Goal: Task Accomplishment & Management: Manage account settings

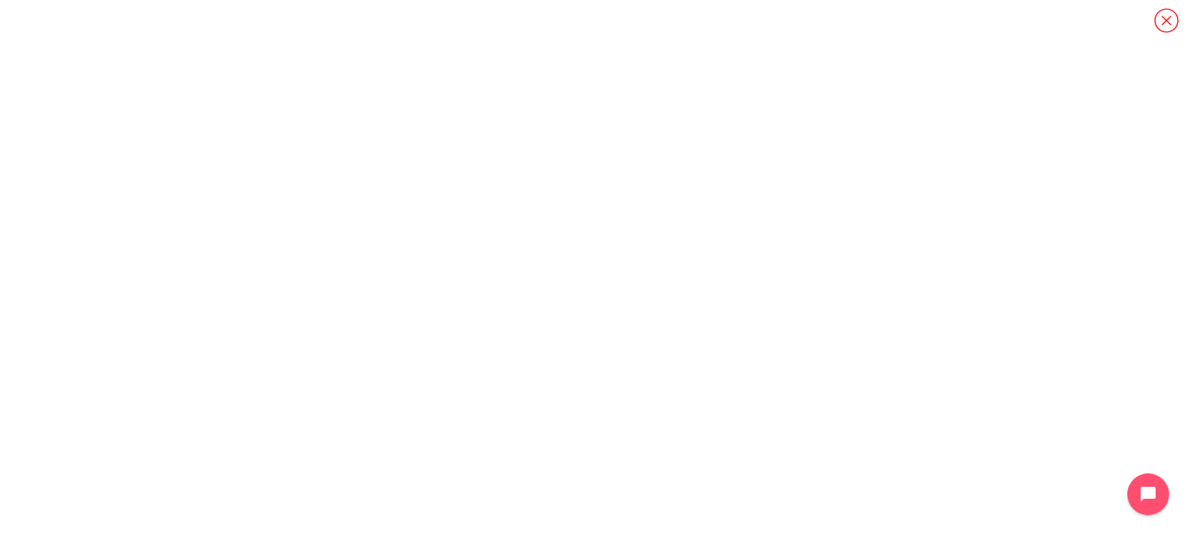
click at [1153, 26] on icon "Content" at bounding box center [1166, 20] width 26 height 26
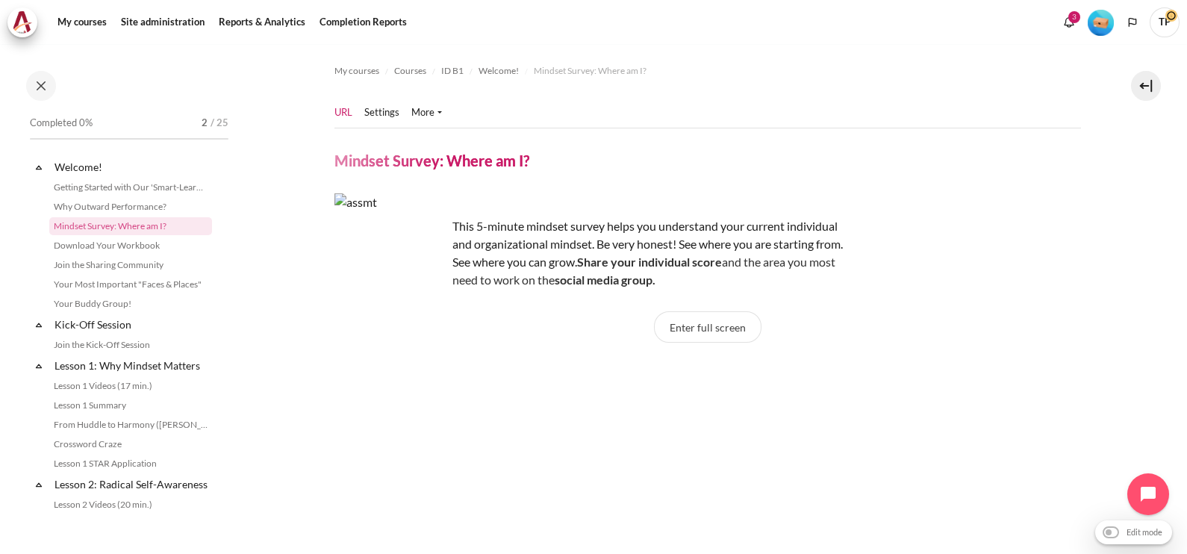
click at [1129, 205] on section "My courses Courses ID B1 Welcome! Mindset Survey: Where am I?" at bounding box center [707, 492] width 937 height 896
click at [1141, 177] on section "My courses Courses ID B1 Welcome! Mindset Survey: Where am I?" at bounding box center [707, 492] width 937 height 896
click at [375, 115] on link "Settings" at bounding box center [381, 112] width 35 height 15
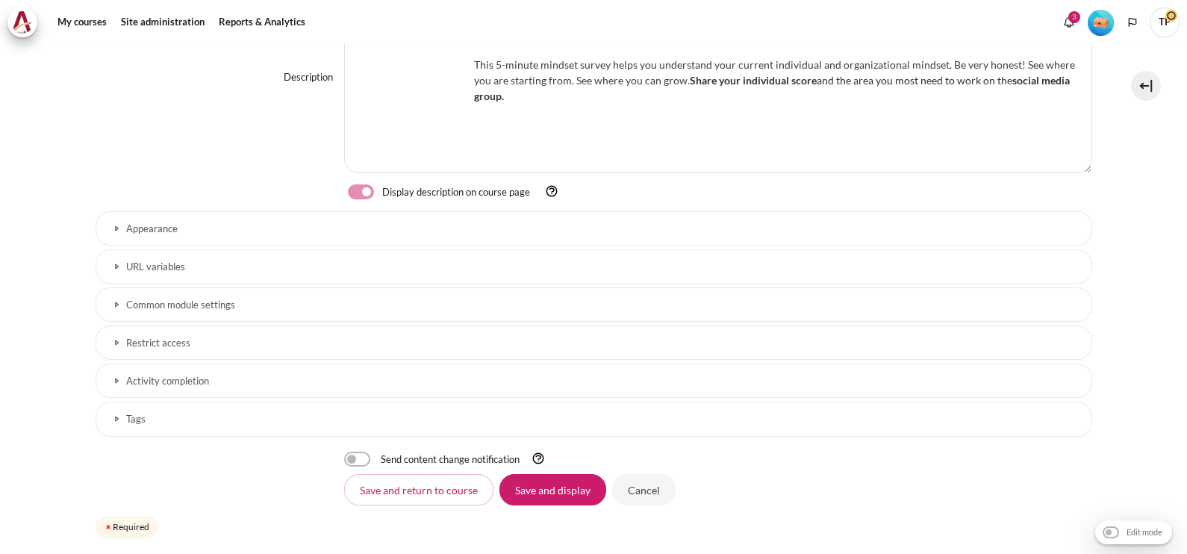
scroll to position [451, 0]
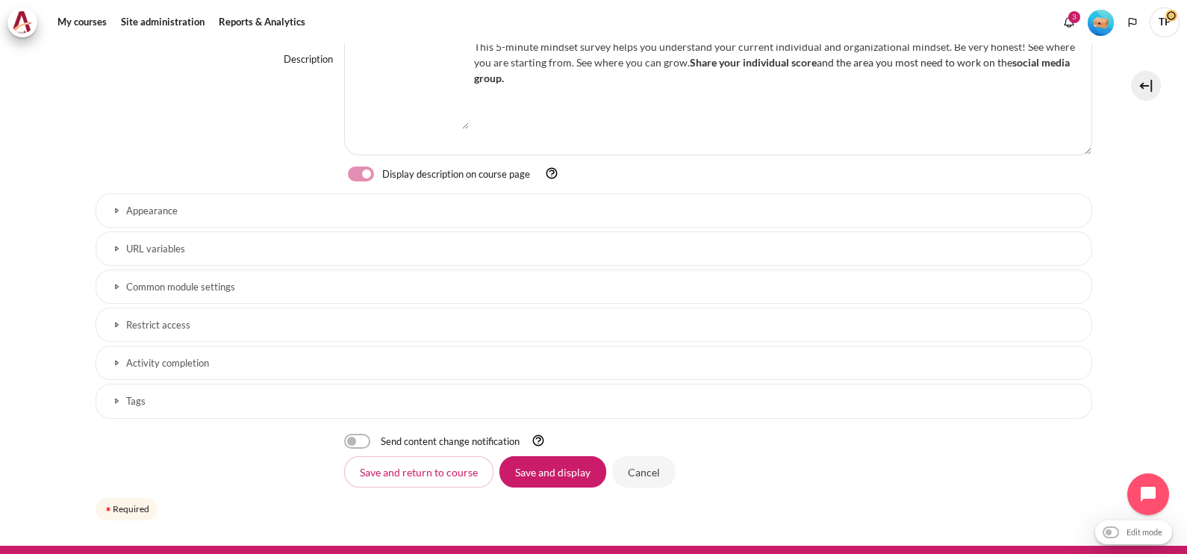
click at [228, 322] on h3 "Restrict access" at bounding box center [593, 325] width 935 height 13
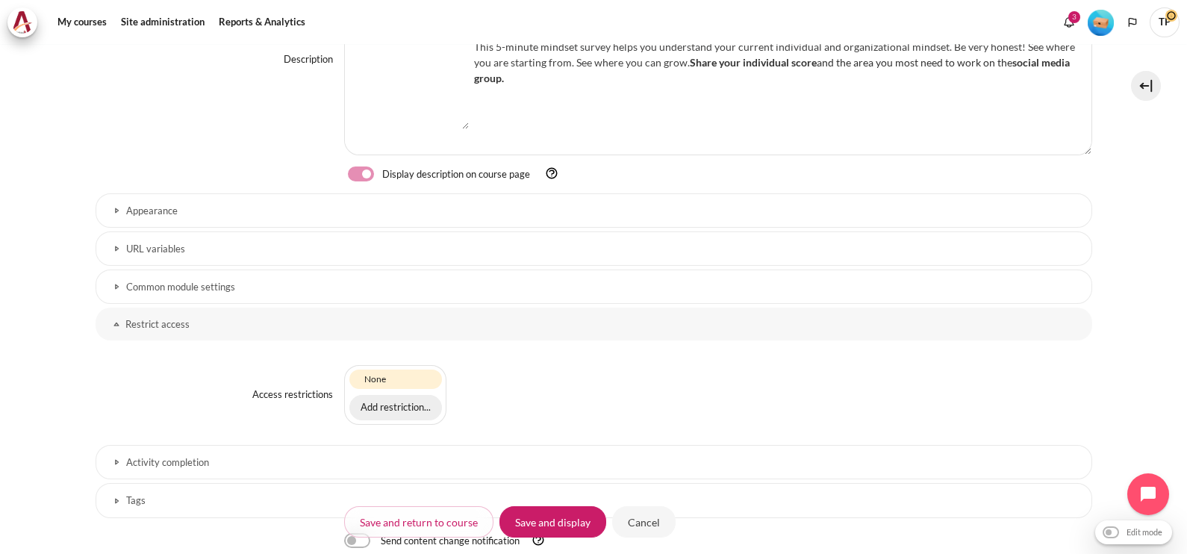
click at [418, 400] on button "Add restriction..." at bounding box center [395, 407] width 93 height 25
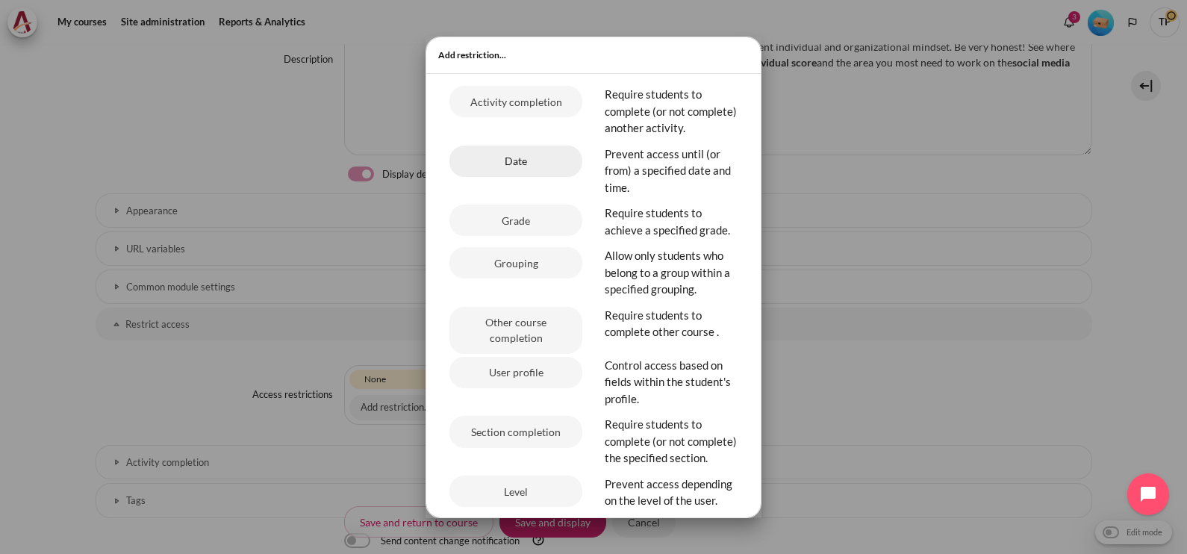
click at [505, 175] on button "Date" at bounding box center [515, 161] width 133 height 31
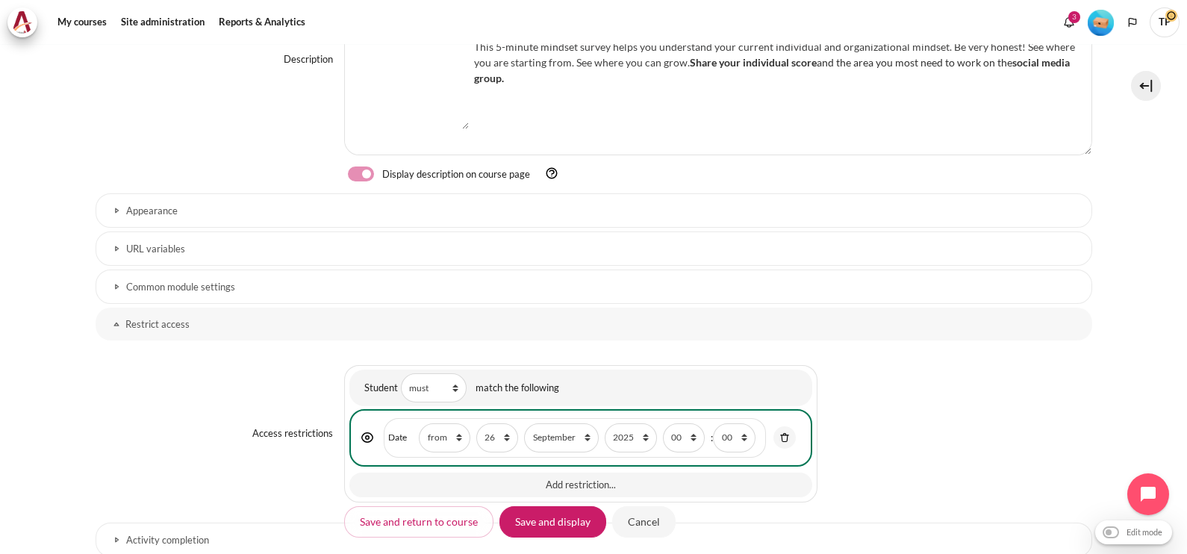
click at [1163, 358] on section "My courses Courses ID B1 Welcome! Mindset Survey: Where am I? Settings" at bounding box center [593, 157] width 1187 height 1129
click at [497, 443] on select "1 2 3 4 5 6 7 8 9 10 11 12 13 14 15 16 17 18 19 20 21 22 23 24 25 26 27 28 29 3…" at bounding box center [497, 437] width 42 height 29
select select "1"
click at [476, 423] on select "1 2 3 4 5 6 7 8 9 10 11 12 13 14 15 16 17 18 19 20 21 22 23 24 25 26 27 28 29 3…" at bounding box center [497, 437] width 42 height 29
click at [566, 425] on select "January February March April May June July August September October November De…" at bounding box center [561, 437] width 74 height 29
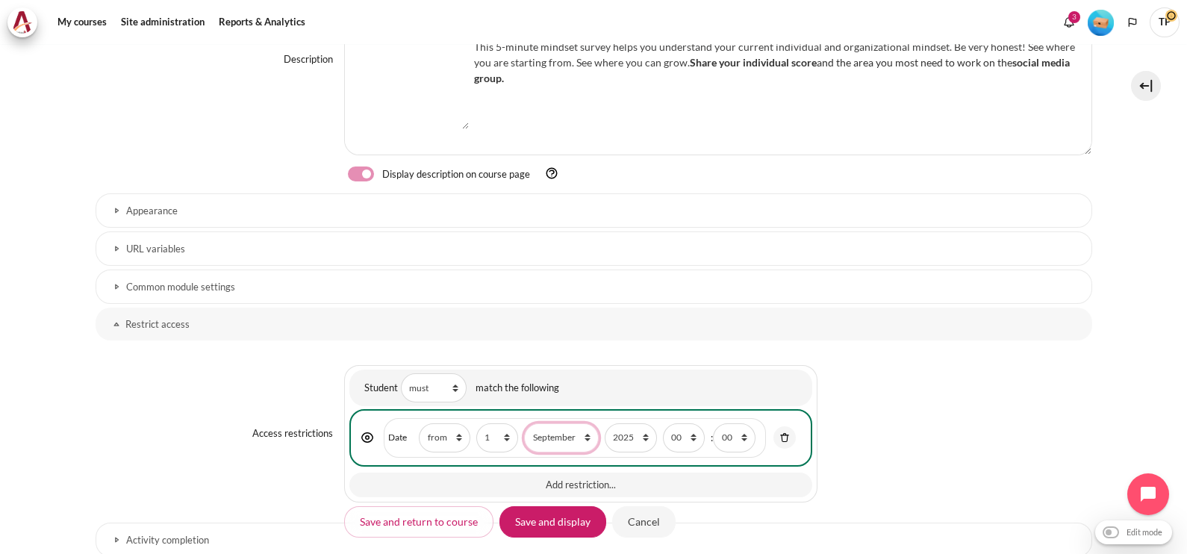
select select "10"
click at [524, 423] on select "January February March April May June July August September October November De…" at bounding box center [561, 437] width 74 height 29
click at [537, 511] on input "Save and display" at bounding box center [552, 521] width 107 height 31
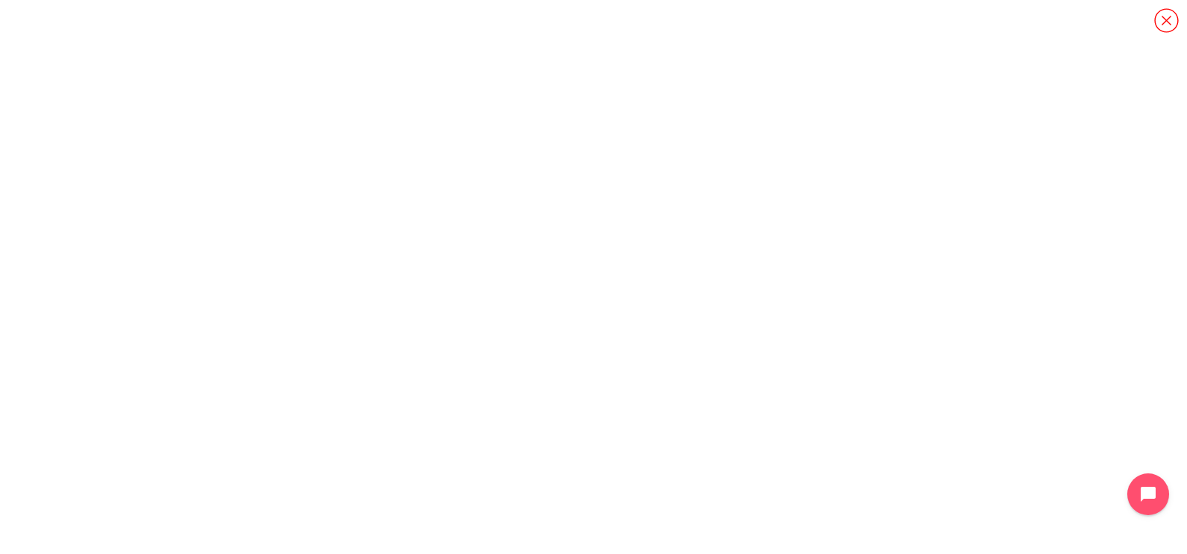
click at [1170, 25] on icon "Content" at bounding box center [1166, 20] width 24 height 24
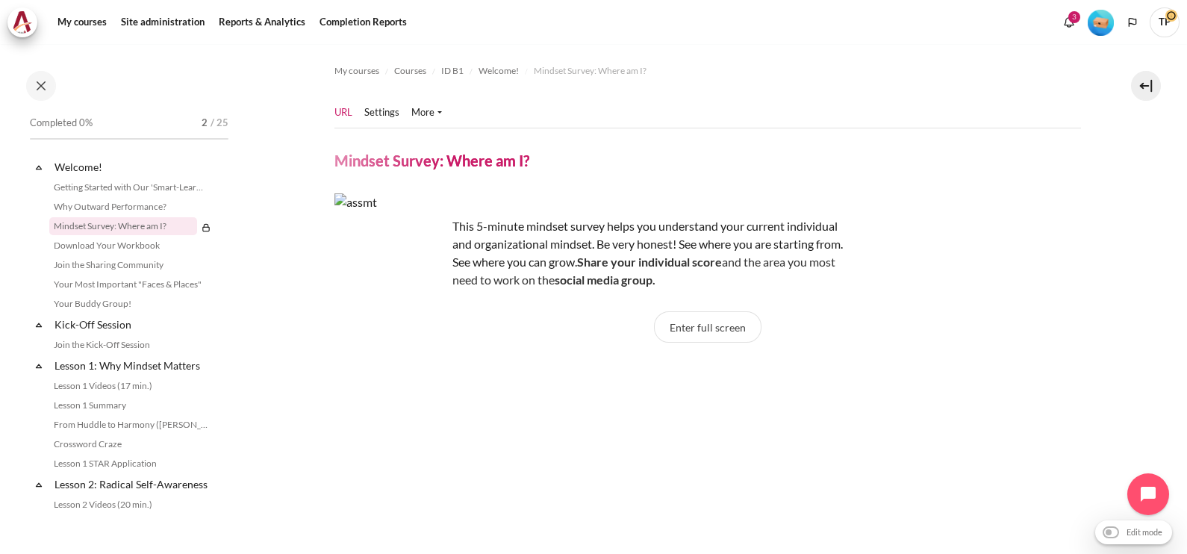
click at [1173, 418] on div "My courses Courses ID B1 Welcome! Mindset Survey: Where am I?" at bounding box center [593, 299] width 1187 height 510
click at [141, 169] on link "Welcome!" at bounding box center [132, 167] width 160 height 20
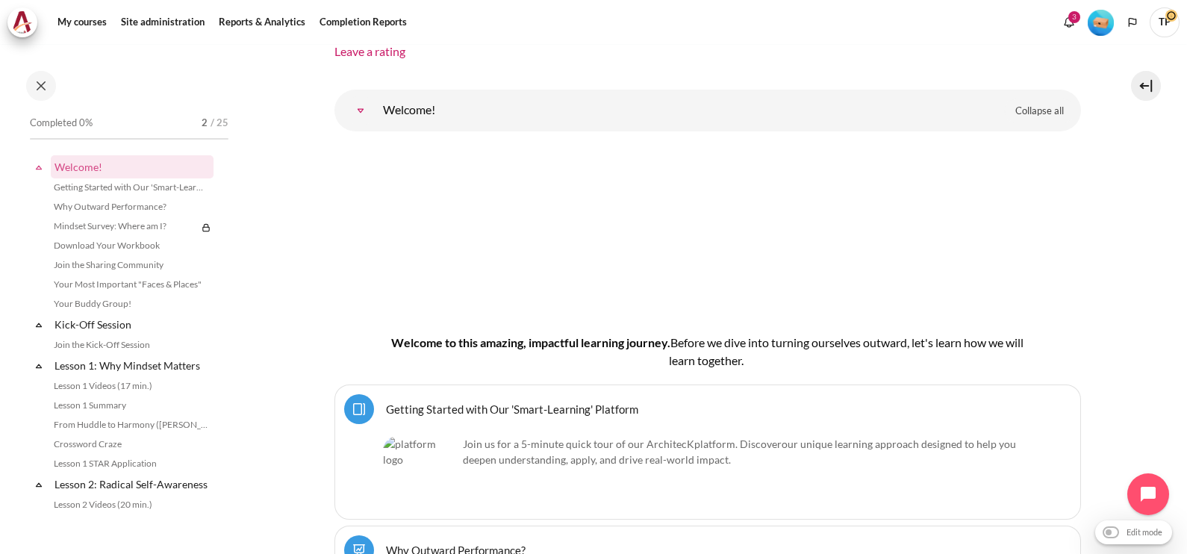
scroll to position [1766, 0]
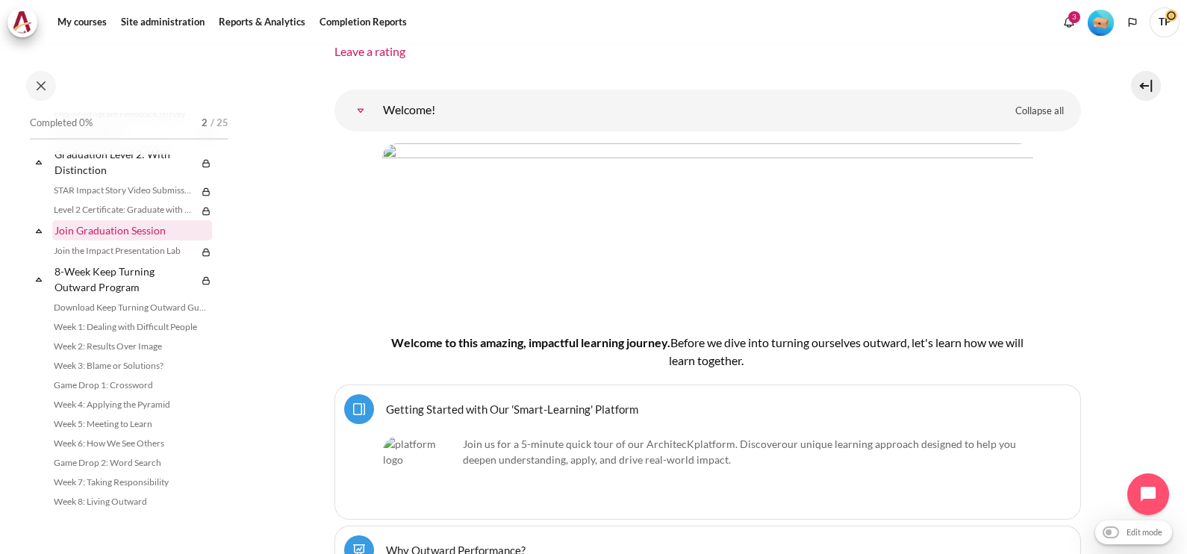
click at [114, 225] on link "Join Graduation Session" at bounding box center [132, 230] width 160 height 20
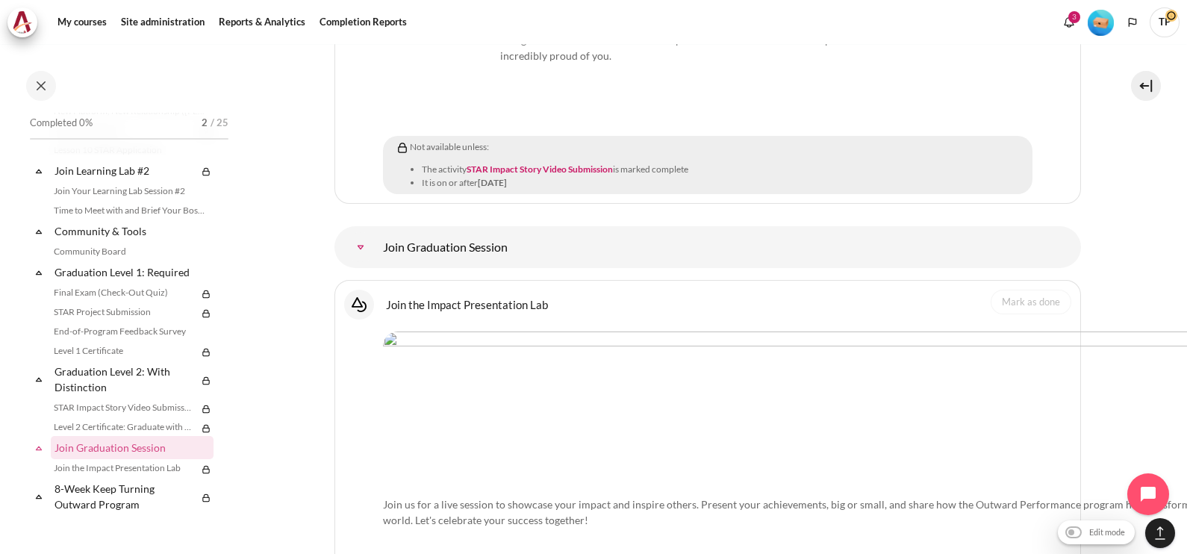
scroll to position [1509, 0]
click at [142, 356] on link "Level 1 Certificate" at bounding box center [123, 347] width 148 height 18
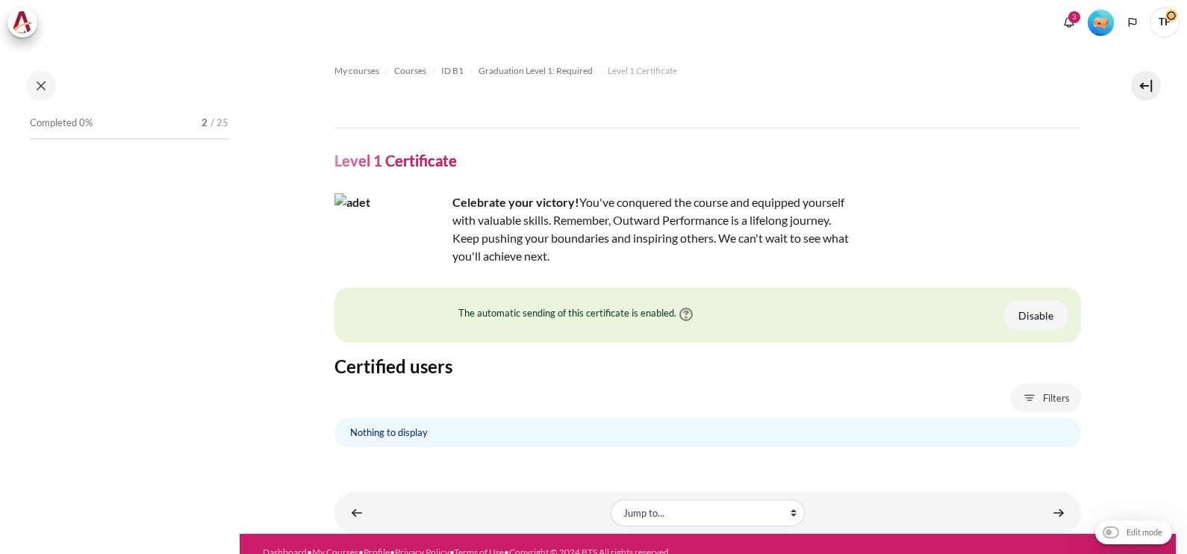
scroll to position [1588, 0]
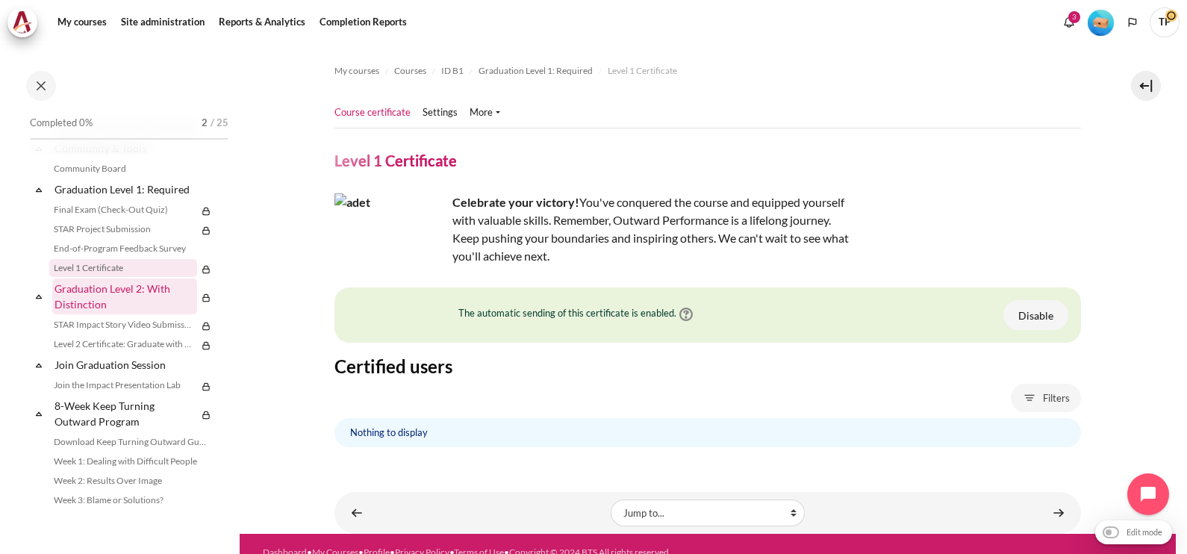
click at [112, 314] on link "Graduation Level 2: With Distinction" at bounding box center [124, 296] width 145 height 36
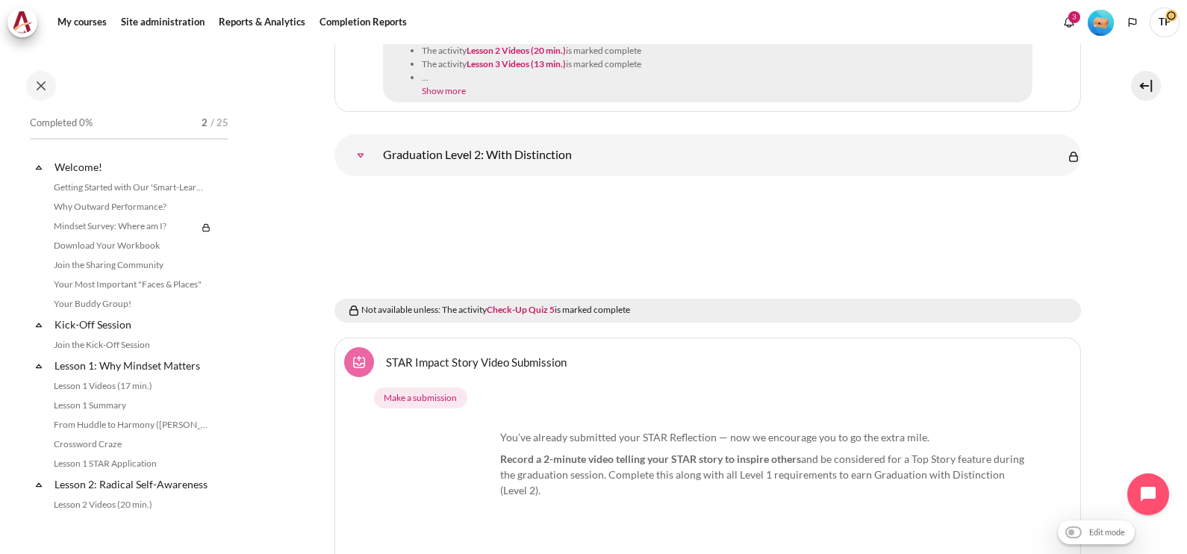
scroll to position [1738, 0]
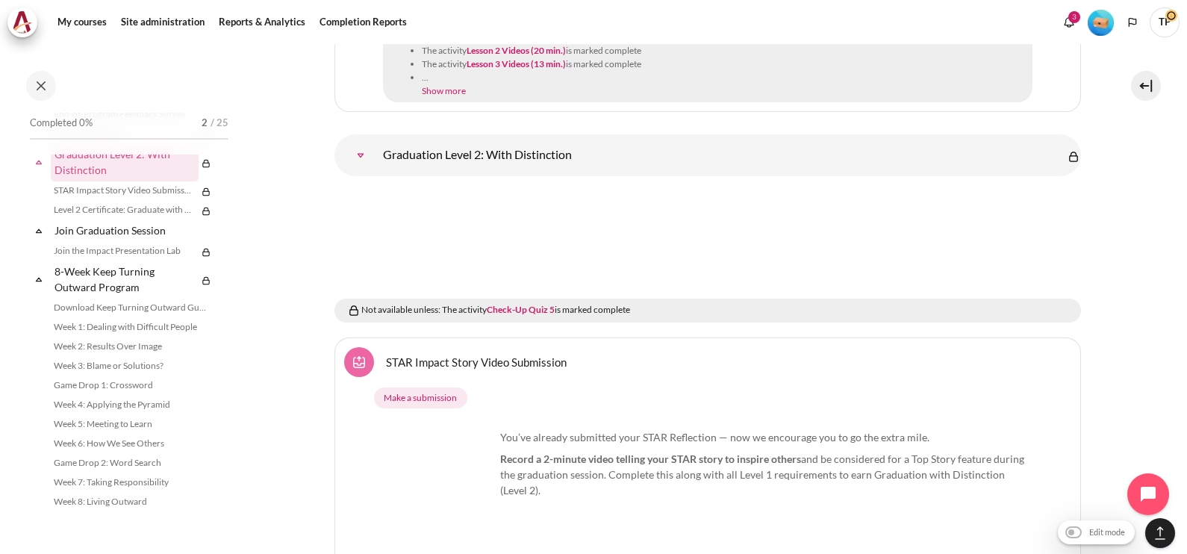
click at [202, 118] on div "2 / 25" at bounding box center [215, 123] width 27 height 15
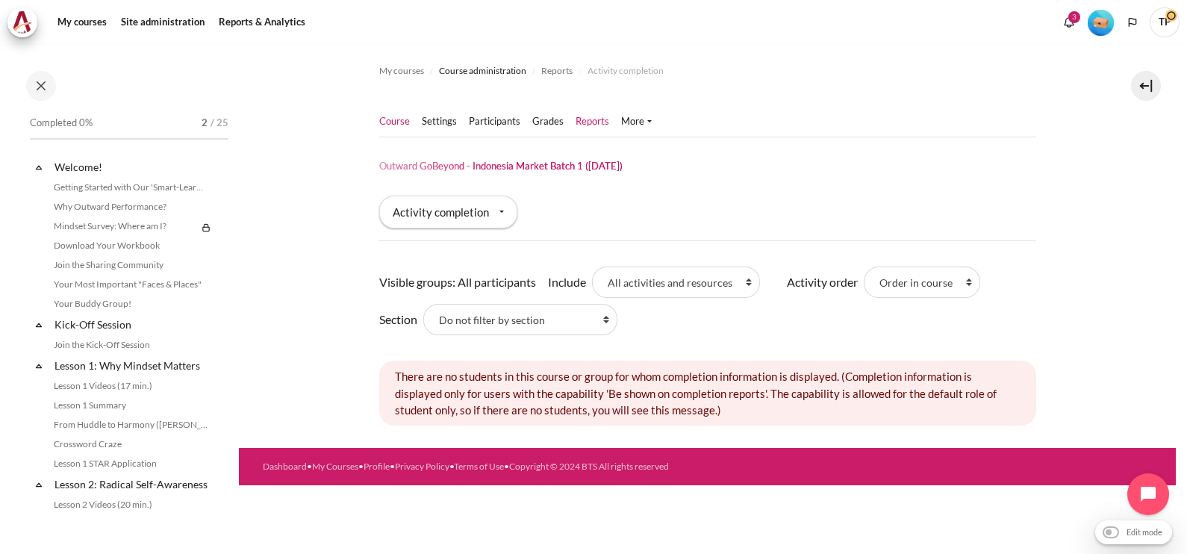
click at [384, 119] on link "Course" at bounding box center [394, 121] width 31 height 15
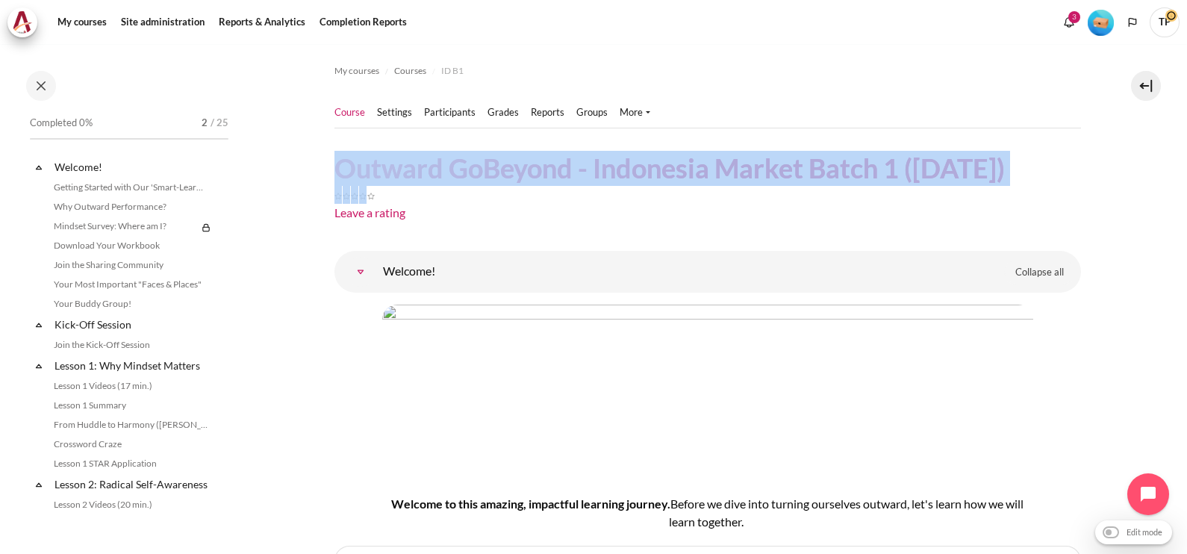
drag, startPoint x: 337, startPoint y: 171, endPoint x: 1068, endPoint y: 152, distance: 731.1
click at [1068, 152] on header "Outward GoBeyond - Indonesia Market Batch 1 ([DATE]) Leave a rating" at bounding box center [707, 189] width 746 height 77
drag, startPoint x: 1068, startPoint y: 152, endPoint x: 1043, endPoint y: 173, distance: 33.4
click at [1043, 173] on header "Outward GoBeyond - Indonesia Market Batch 1 ([DATE]) Leave a rating" at bounding box center [707, 189] width 746 height 77
click at [360, 154] on h1 "Outward GoBeyond - Indonesia Market Batch 1 ([DATE])" at bounding box center [669, 168] width 670 height 35
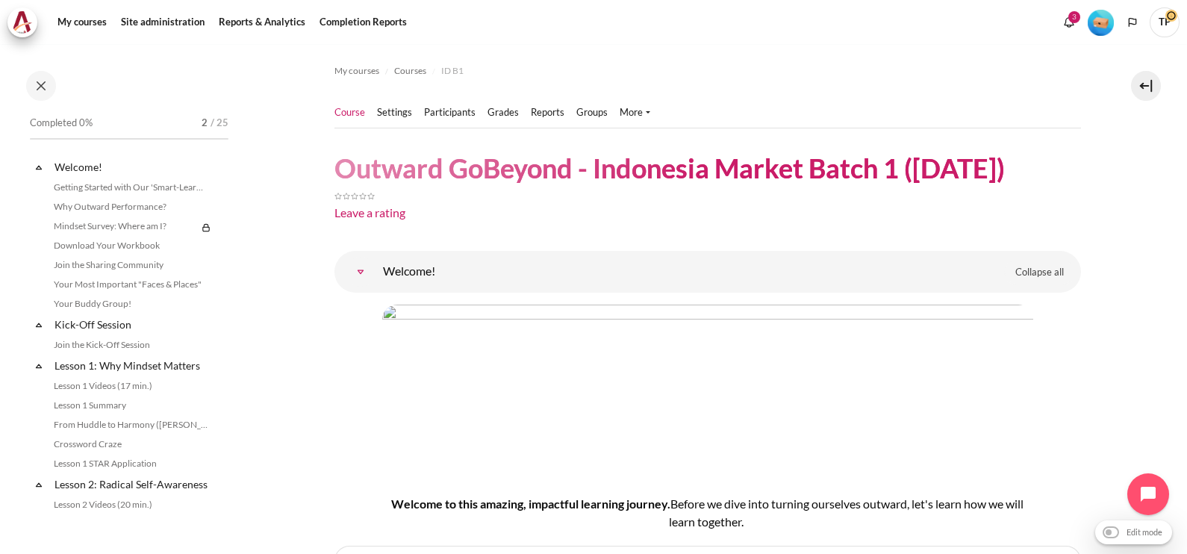
drag, startPoint x: 337, startPoint y: 163, endPoint x: 1046, endPoint y: 157, distance: 709.2
click at [1046, 157] on header "Outward GoBeyond - Indonesia Market Batch 1 ([DATE]) Leave a rating" at bounding box center [707, 189] width 746 height 77
copy h1 "Outward GoBeyond - Indonesia Market Batch 1 ([DATE])"
